Goal: Task Accomplishment & Management: Manage account settings

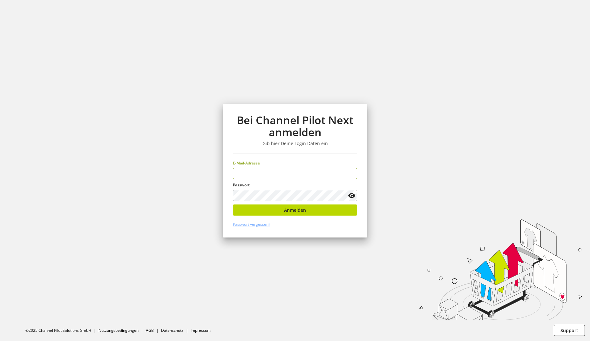
type input "**********"
click at [337, 208] on button "Anmelden" at bounding box center [295, 210] width 124 height 11
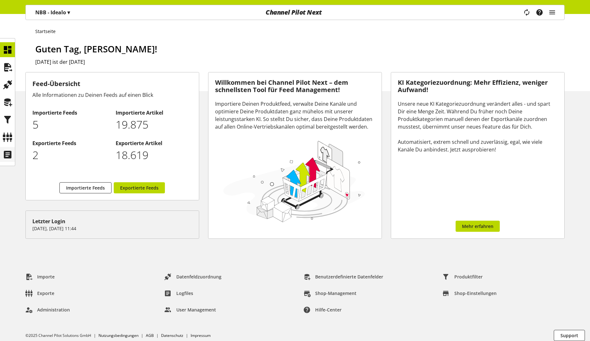
click at [12, 153] on icon at bounding box center [8, 154] width 10 height 13
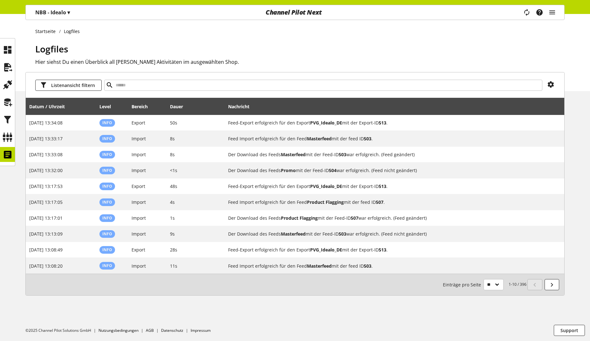
click at [553, 107] on div "Nachricht" at bounding box center [394, 106] width 333 height 13
click at [297, 111] on div "Nachricht" at bounding box center [394, 106] width 333 height 13
click at [217, 106] on icon at bounding box center [217, 105] width 8 height 11
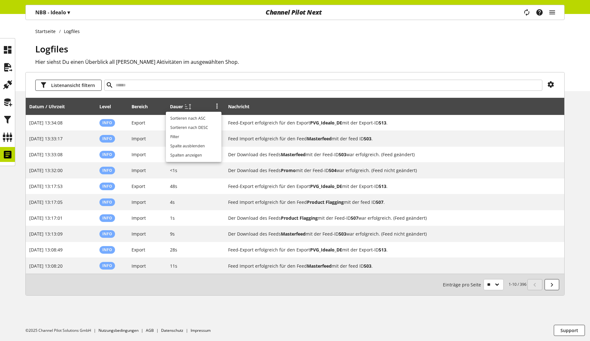
click at [217, 106] on icon at bounding box center [217, 105] width 8 height 11
click at [5, 135] on icon at bounding box center [8, 137] width 10 height 13
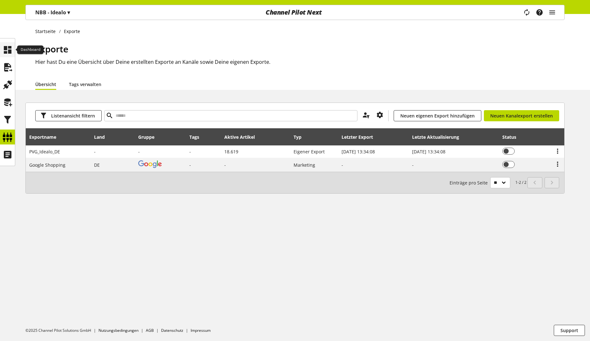
click at [13, 46] on div at bounding box center [7, 49] width 15 height 15
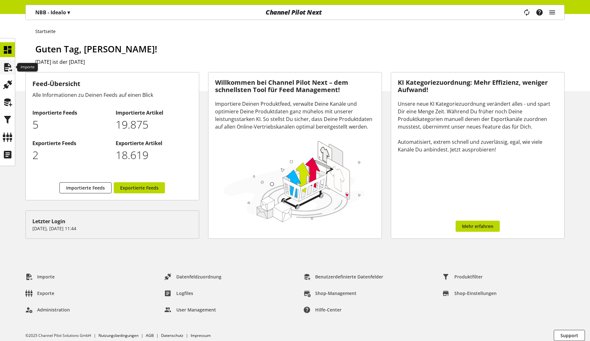
click at [4, 63] on icon at bounding box center [8, 67] width 10 height 13
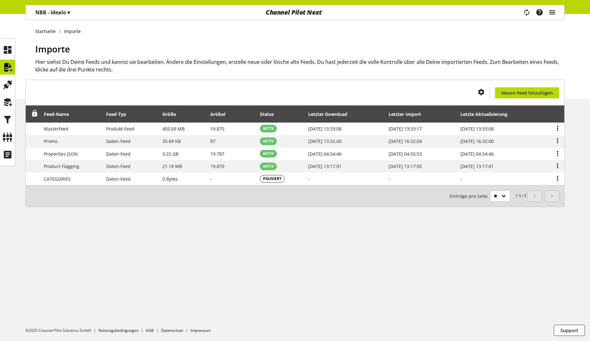
click at [553, 14] on icon "main navigation" at bounding box center [552, 12] width 8 height 11
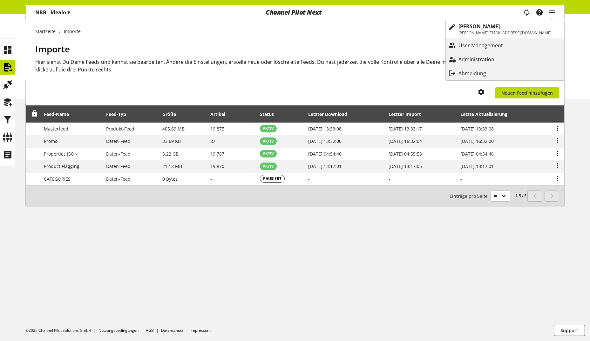
click at [507, 62] on p "Administration" at bounding box center [482, 60] width 49 height 8
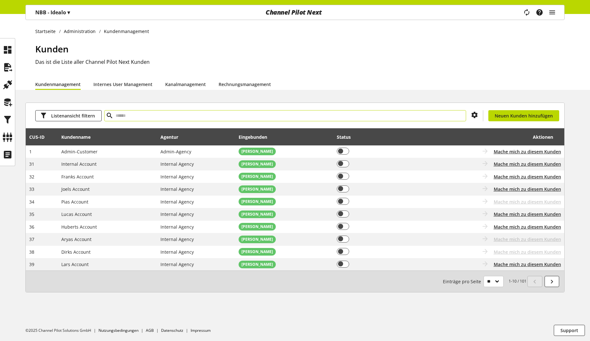
click at [141, 112] on input "text" at bounding box center [285, 115] width 362 height 11
type input "****"
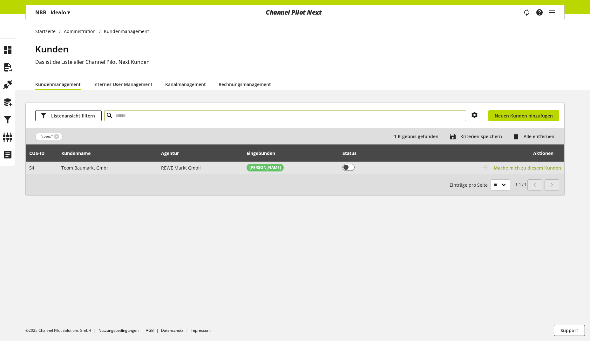
click at [522, 167] on span "Mache mich zu diesem Kunden" at bounding box center [527, 168] width 67 height 7
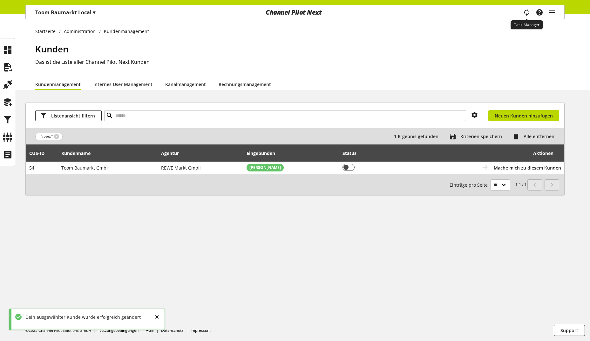
click at [529, 11] on icon "main navigation" at bounding box center [527, 12] width 8 height 11
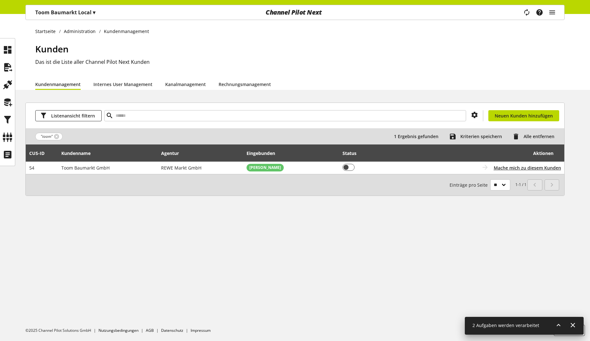
click at [559, 325] on icon at bounding box center [559, 325] width 8 height 11
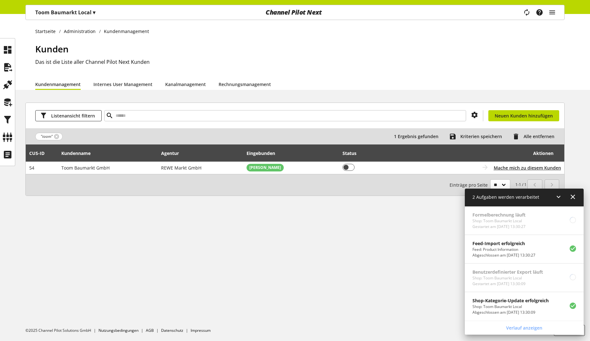
click at [84, 10] on p "Toom Baumarkt Local ▾" at bounding box center [65, 13] width 60 height 8
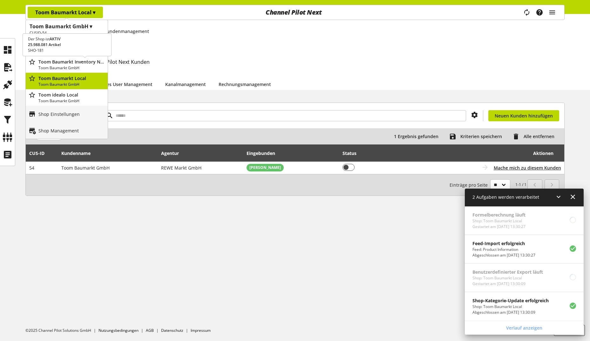
click at [72, 72] on div "Toom Baumarkt Inventory New Attribute Alert Toom Baumarkt GmbH" at bounding box center [67, 64] width 82 height 17
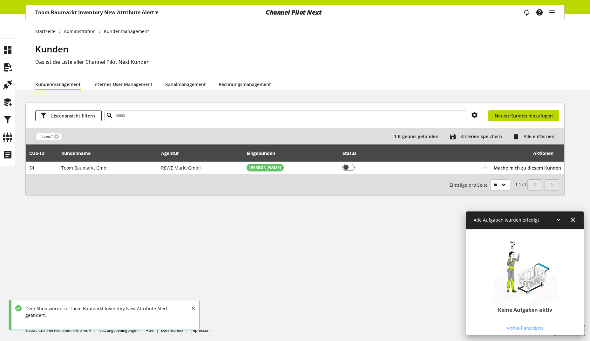
click at [72, 11] on p "Toom Baumarkt Inventory New Attribute Alert ▾" at bounding box center [96, 13] width 123 height 8
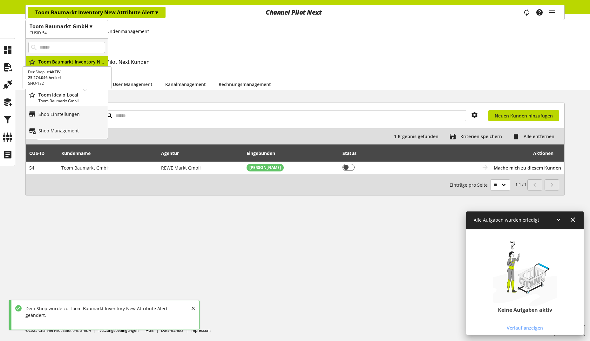
click at [82, 98] on p "Toom Baumarkt GmbH" at bounding box center [71, 101] width 67 height 6
